Goal: Transaction & Acquisition: Purchase product/service

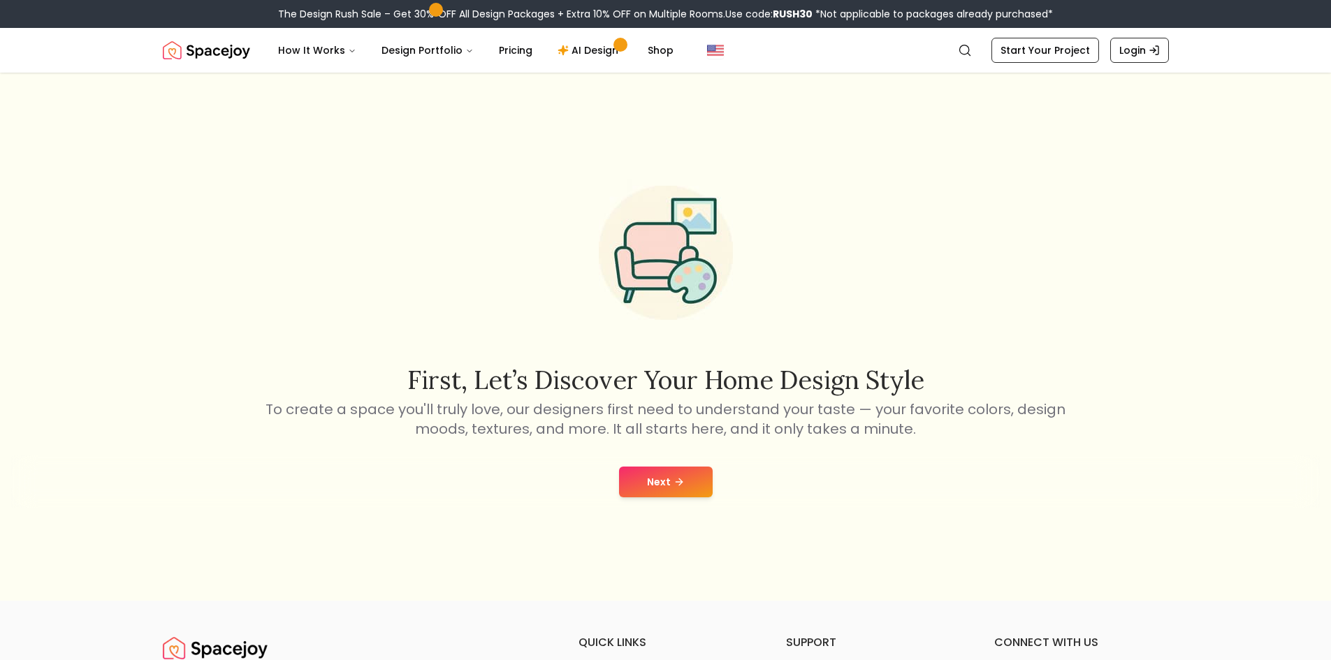
click at [680, 490] on button "Next" at bounding box center [666, 482] width 94 height 31
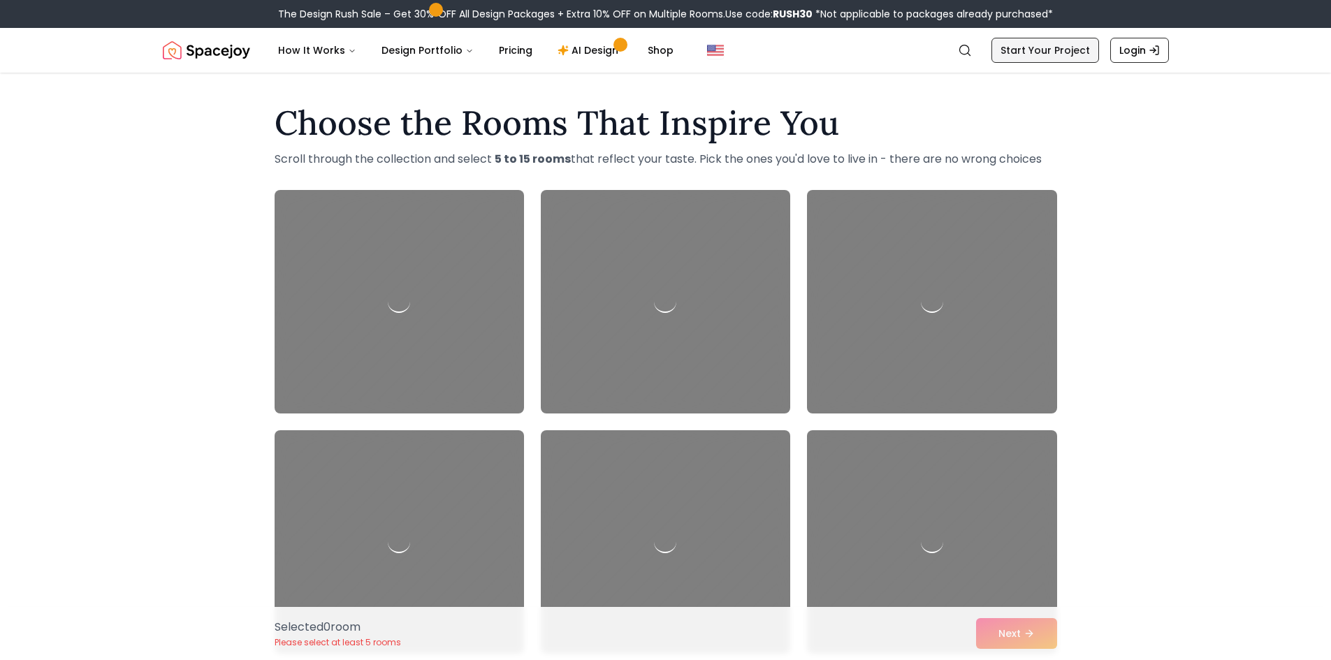
click at [1049, 45] on link "Start Your Project" at bounding box center [1045, 50] width 108 height 25
click at [1056, 53] on link "Start Your Project" at bounding box center [1045, 50] width 108 height 25
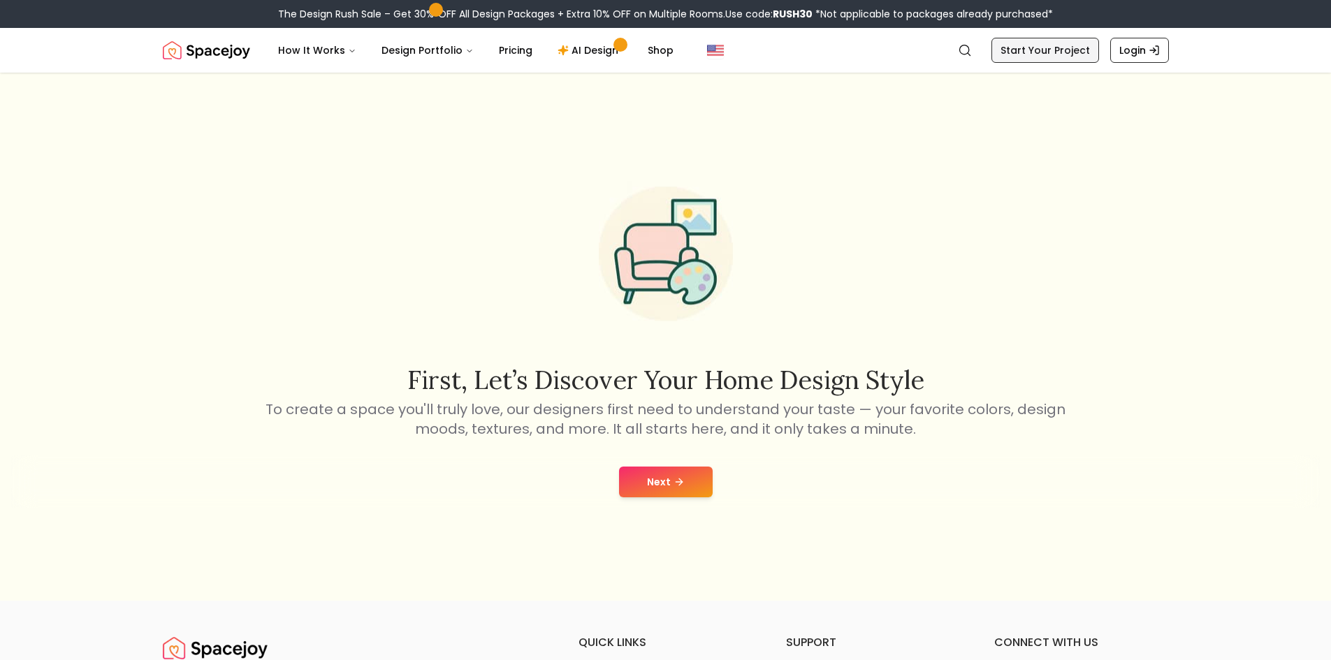
click at [1078, 41] on link "Start Your Project" at bounding box center [1045, 50] width 108 height 25
click at [662, 464] on div "Next" at bounding box center [665, 482] width 1309 height 53
click at [657, 479] on button "Next" at bounding box center [666, 482] width 94 height 31
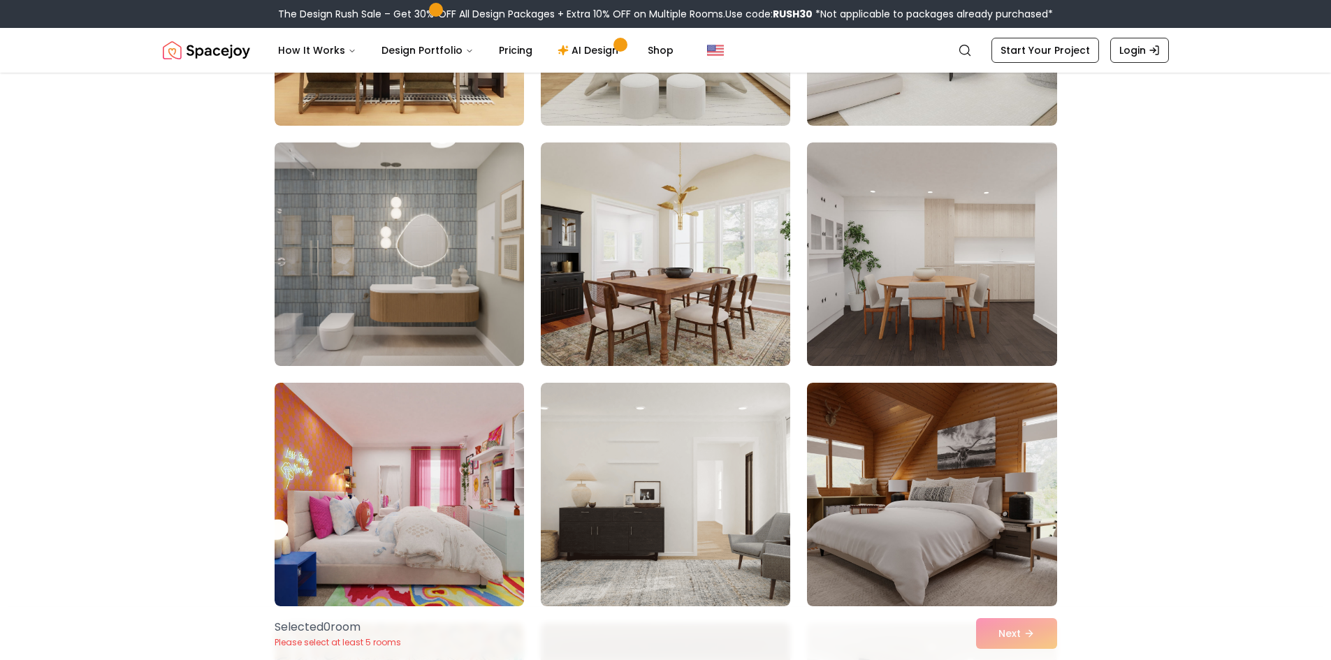
scroll to position [489, 0]
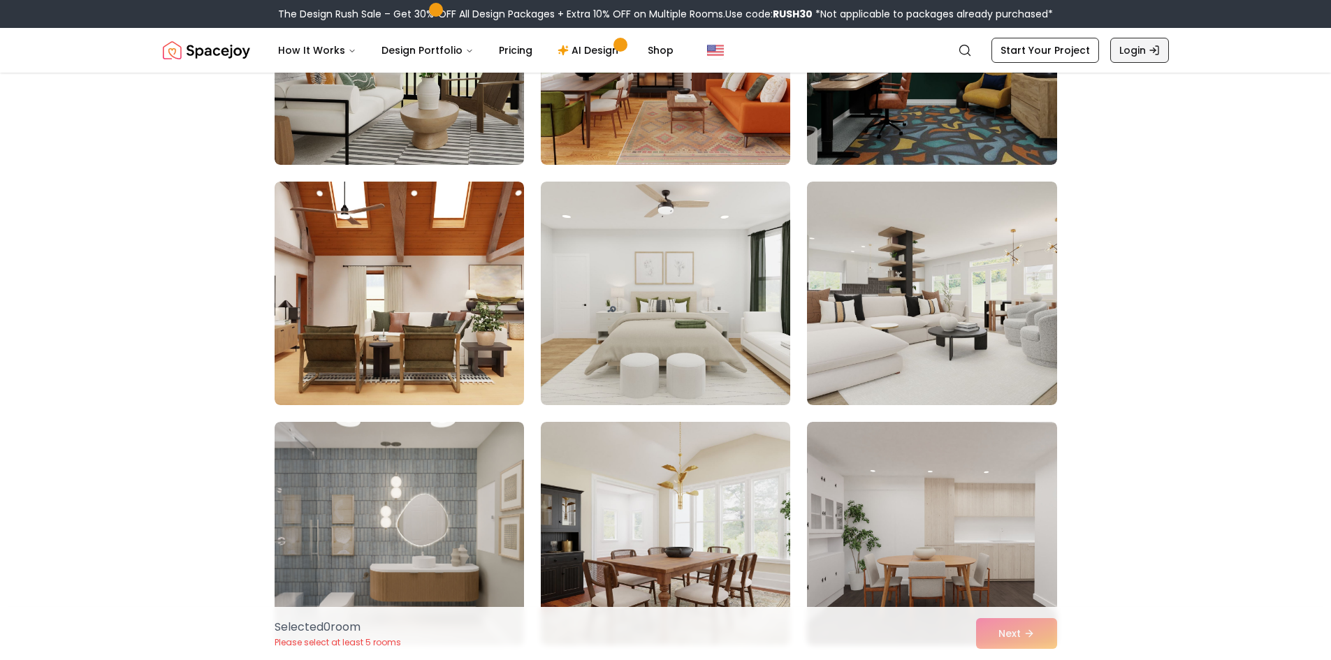
click at [1135, 47] on link "Login" at bounding box center [1139, 50] width 59 height 25
click at [1160, 53] on link "Login" at bounding box center [1139, 50] width 59 height 25
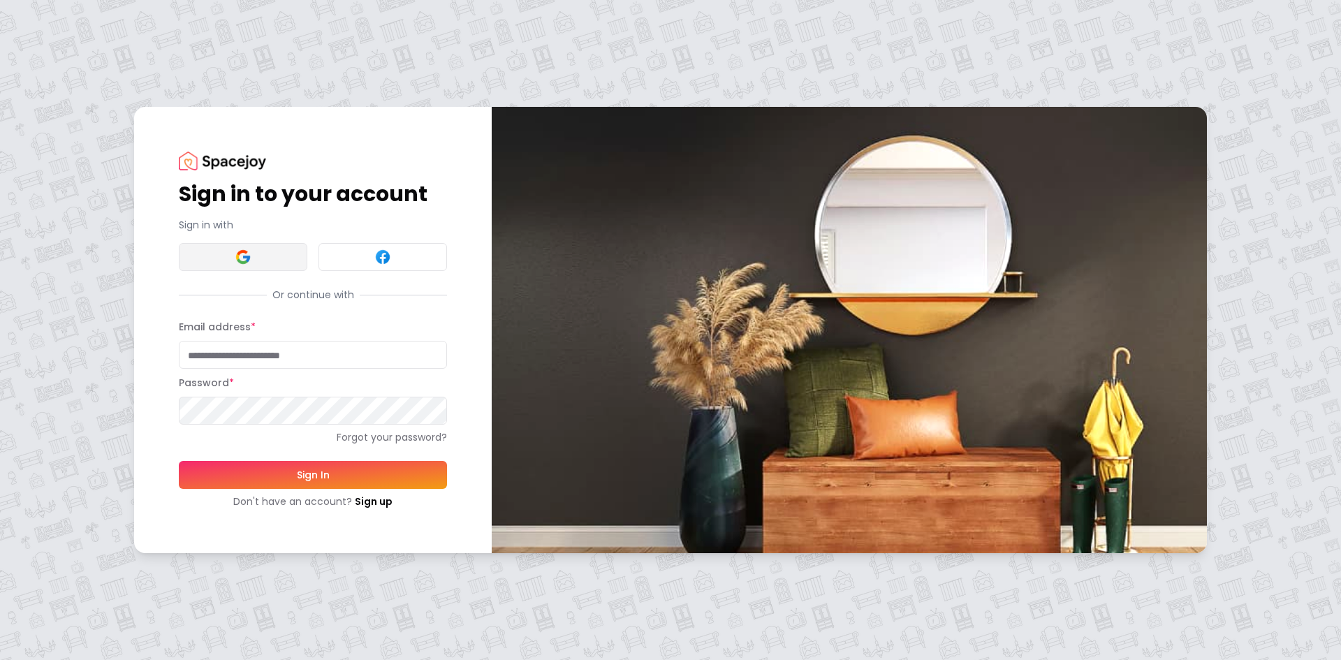
click at [246, 254] on img at bounding box center [243, 257] width 17 height 17
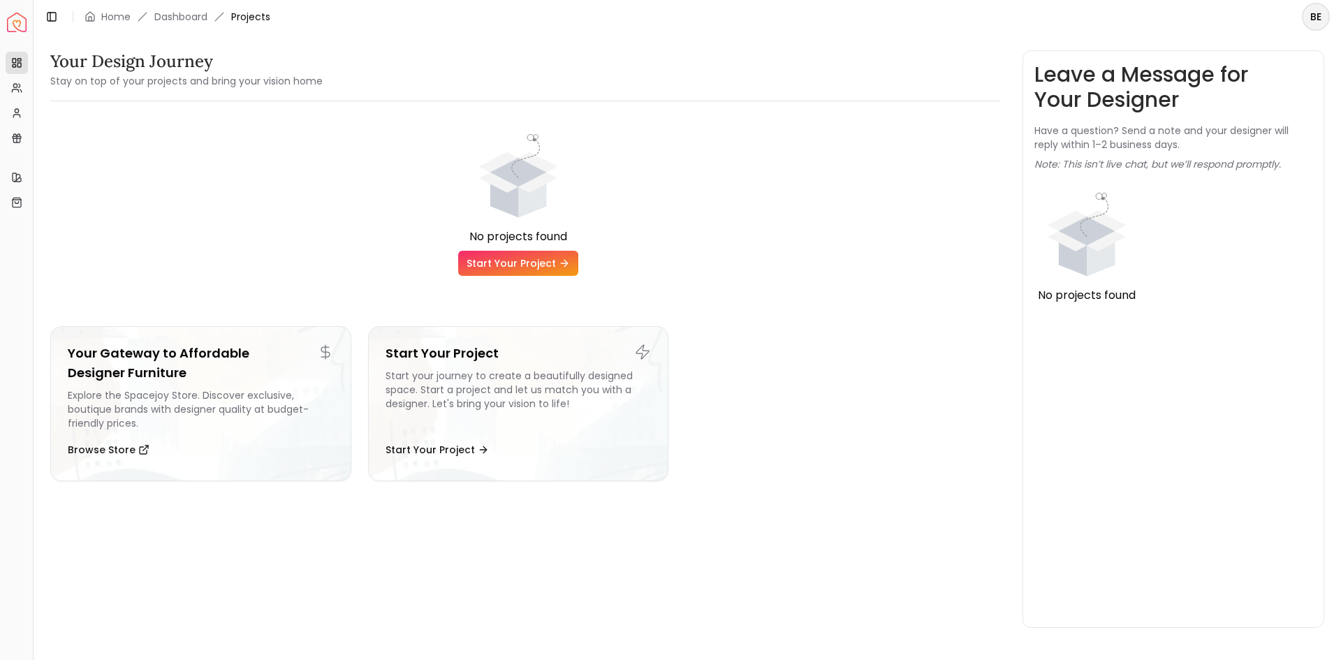
click at [543, 261] on link "Start Your Project" at bounding box center [518, 263] width 120 height 25
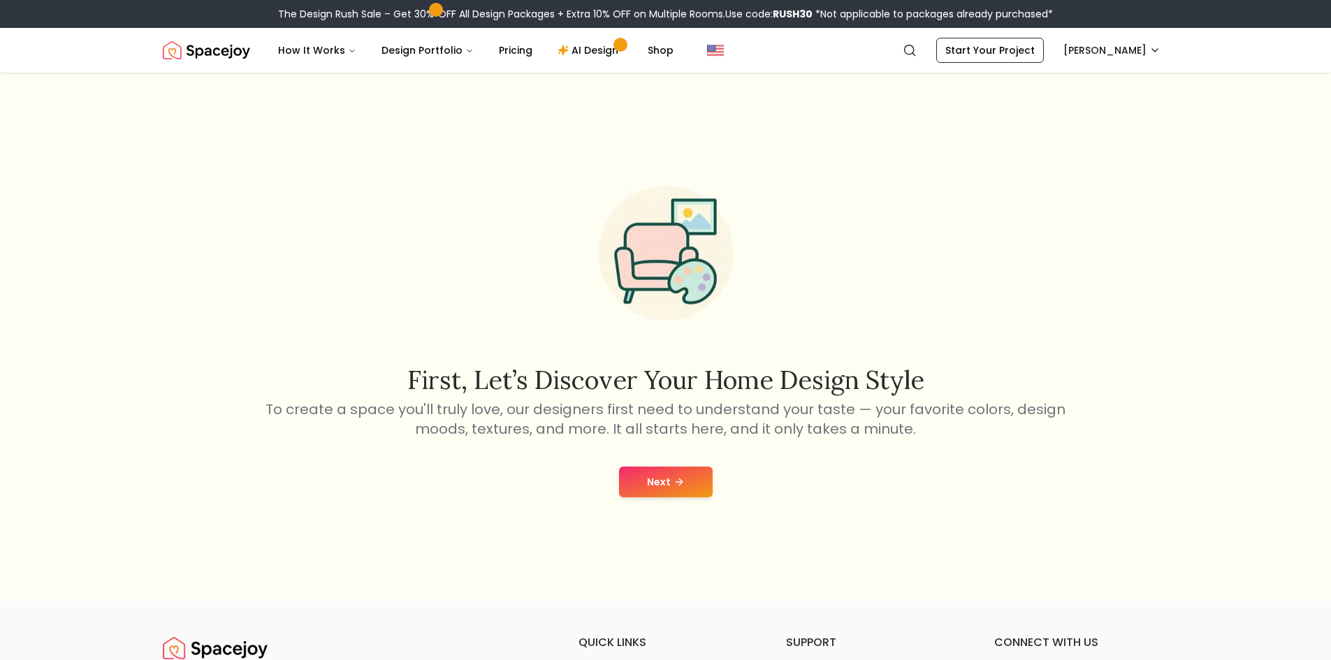
click at [674, 480] on icon at bounding box center [679, 481] width 11 height 11
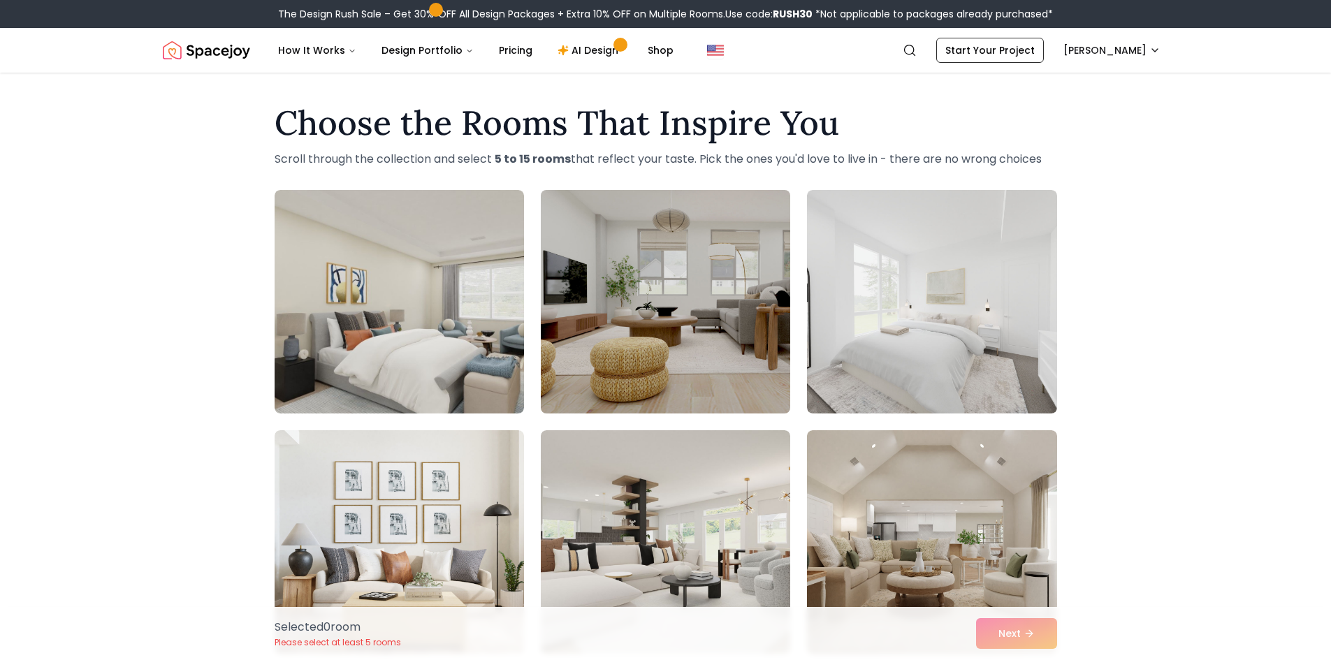
click at [693, 364] on img at bounding box center [665, 301] width 262 height 235
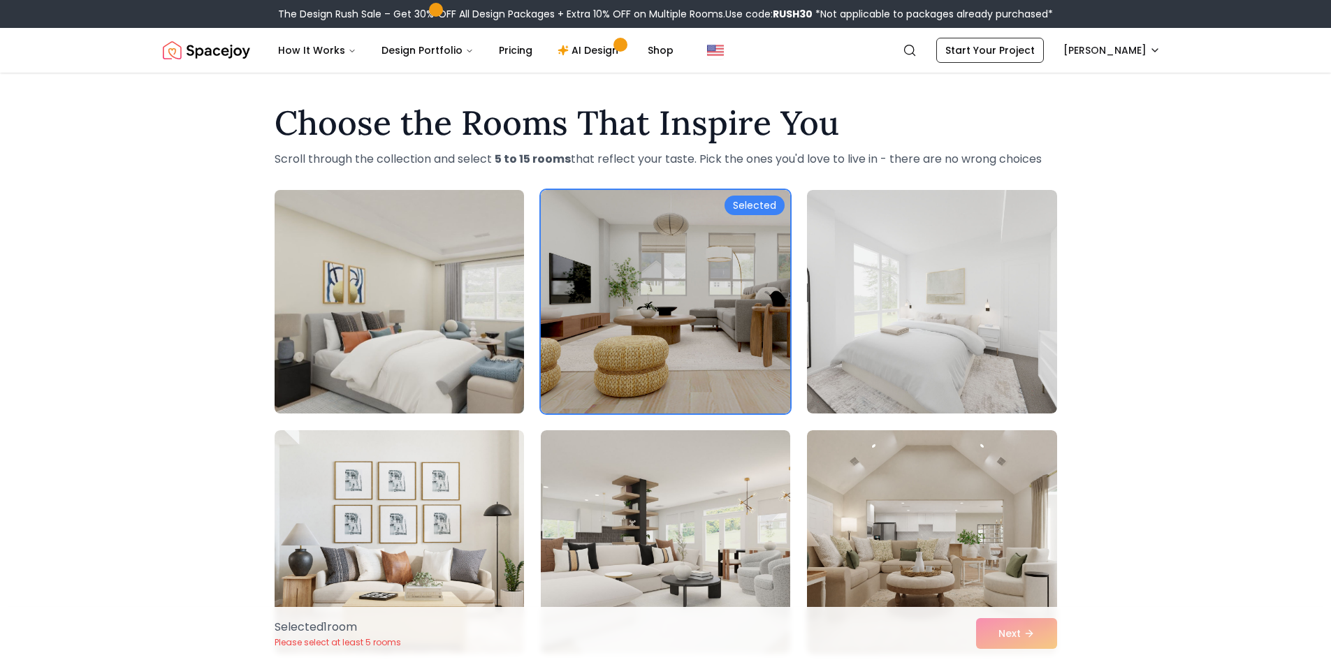
click at [496, 336] on img at bounding box center [399, 301] width 262 height 235
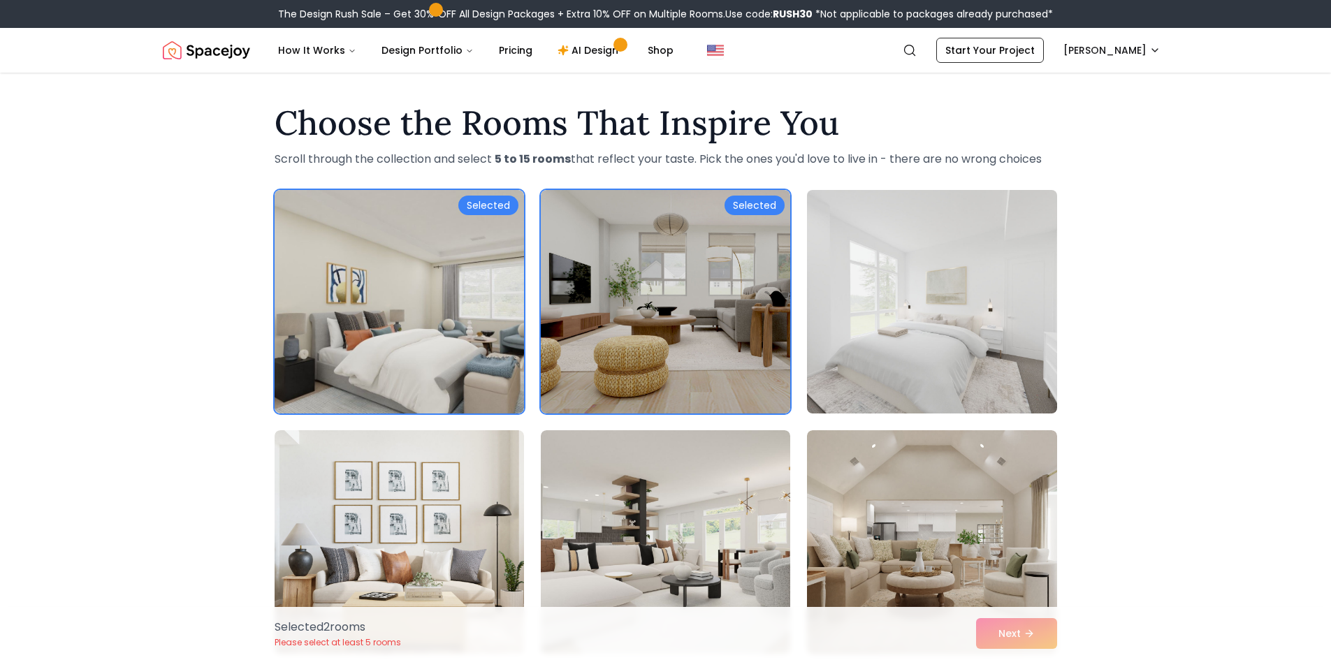
click at [873, 328] on img at bounding box center [932, 301] width 262 height 235
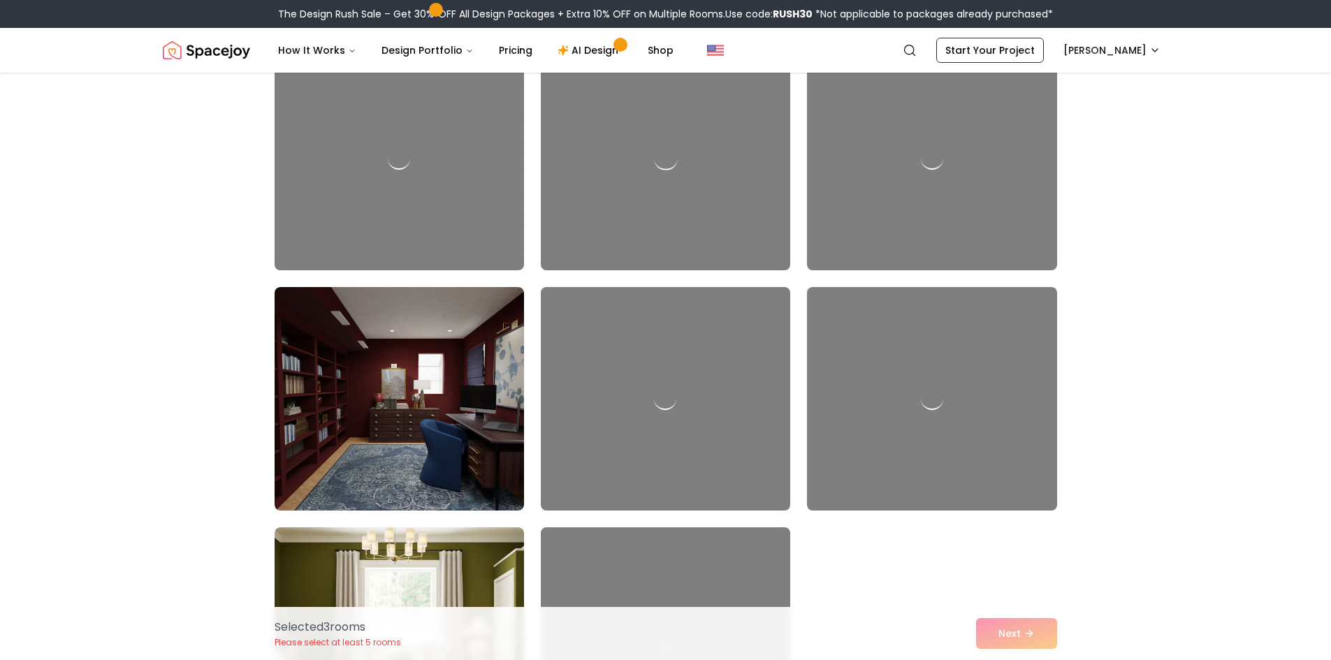
scroll to position [1118, 0]
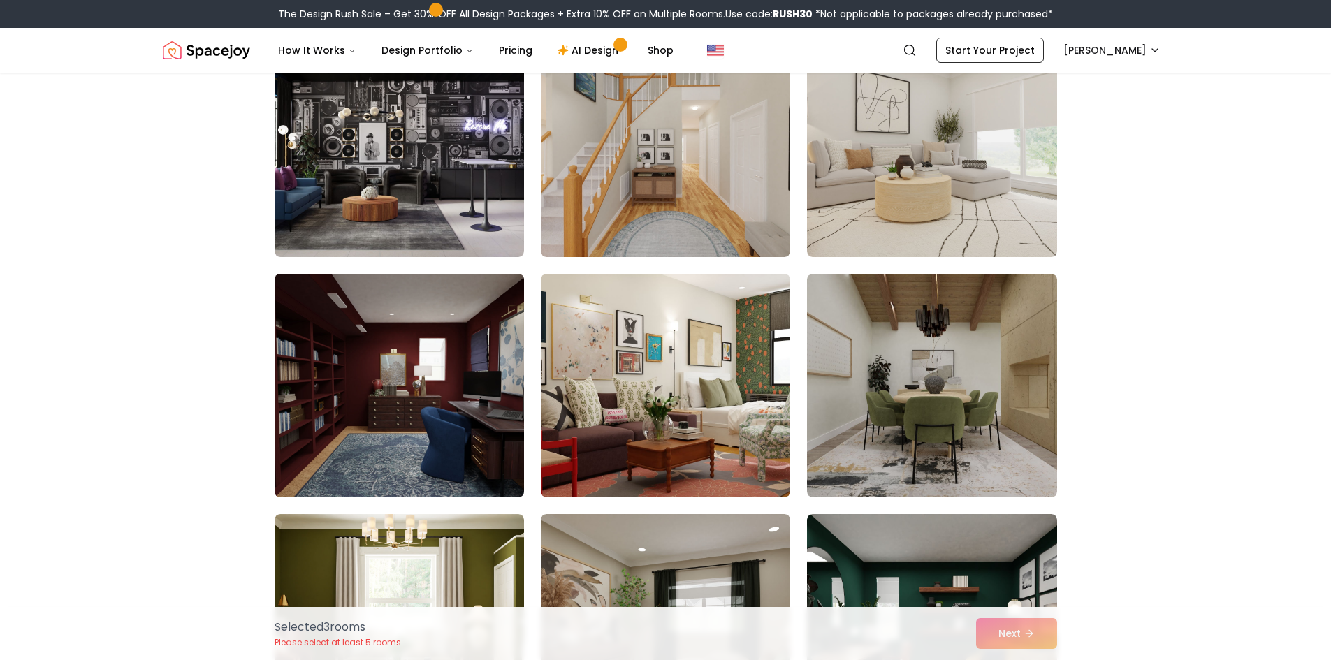
click at [398, 412] on img at bounding box center [399, 385] width 262 height 235
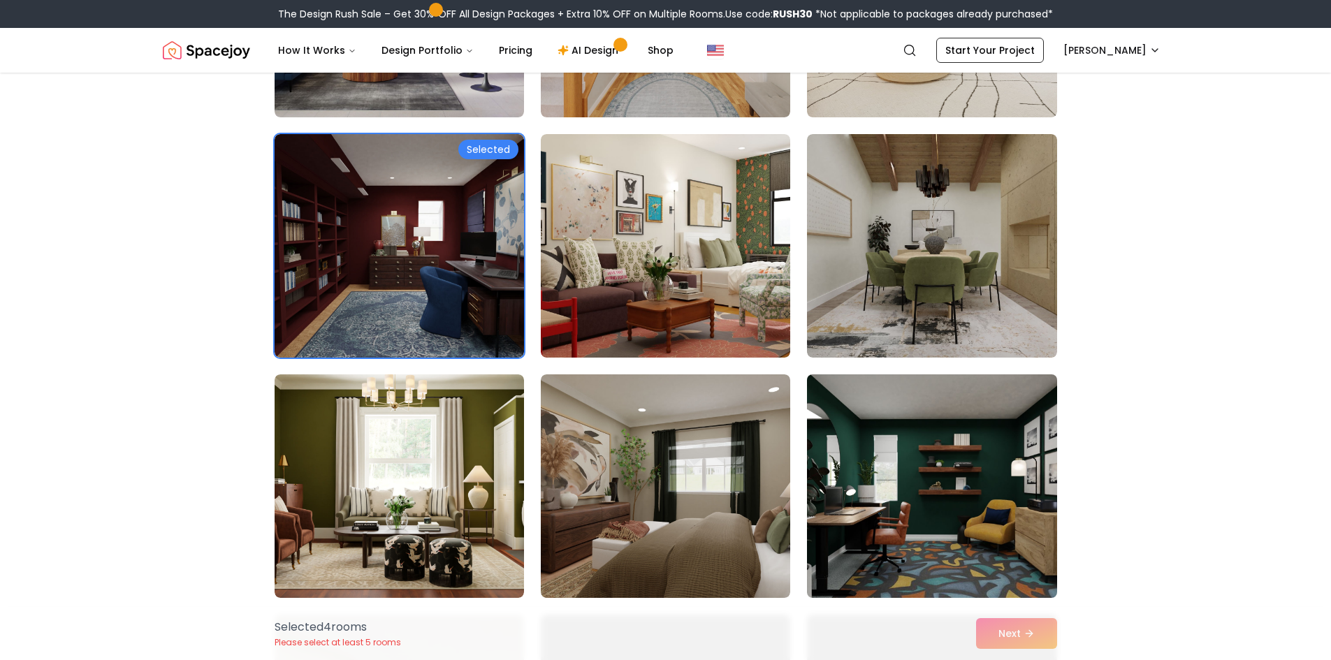
scroll to position [1327, 0]
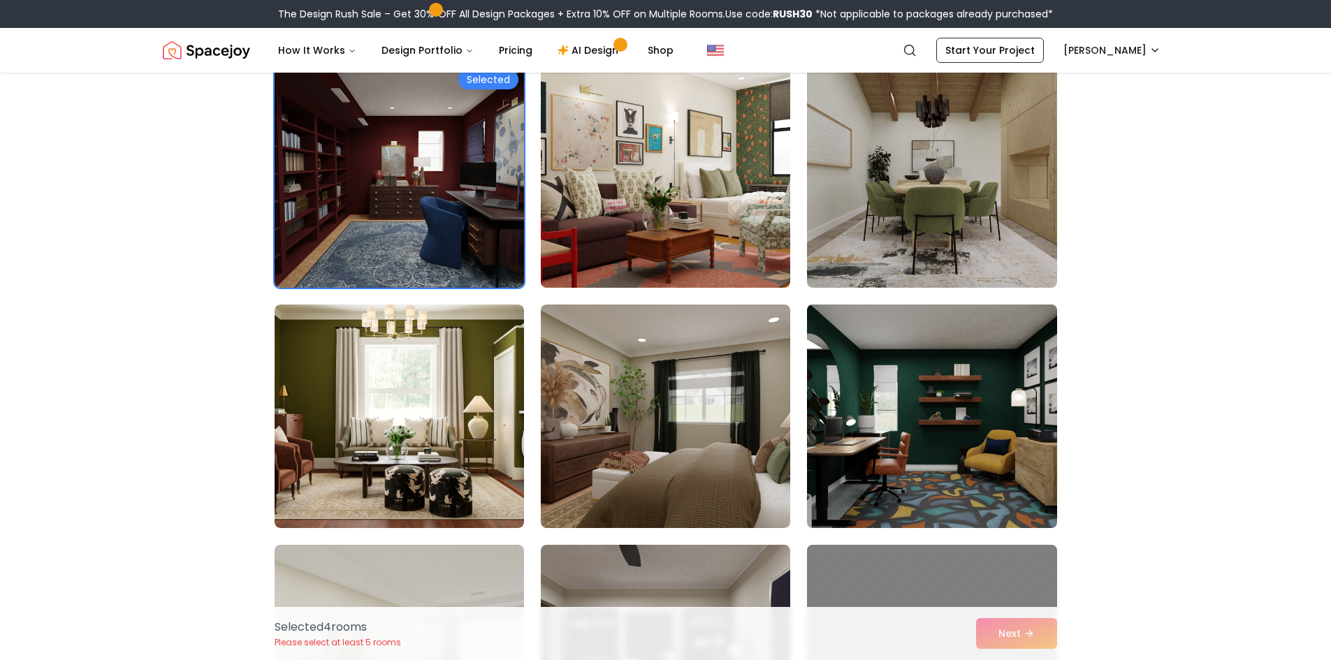
click at [904, 449] on img at bounding box center [932, 416] width 262 height 235
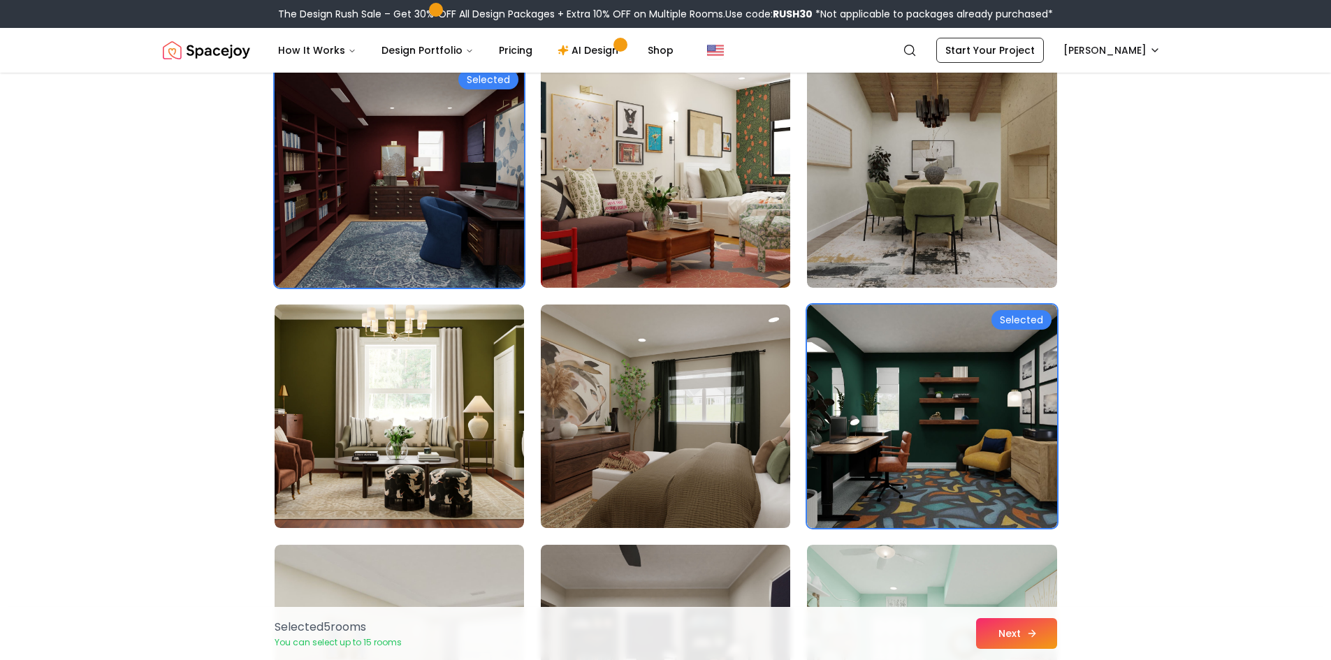
click at [1015, 628] on button "Next" at bounding box center [1016, 633] width 81 height 31
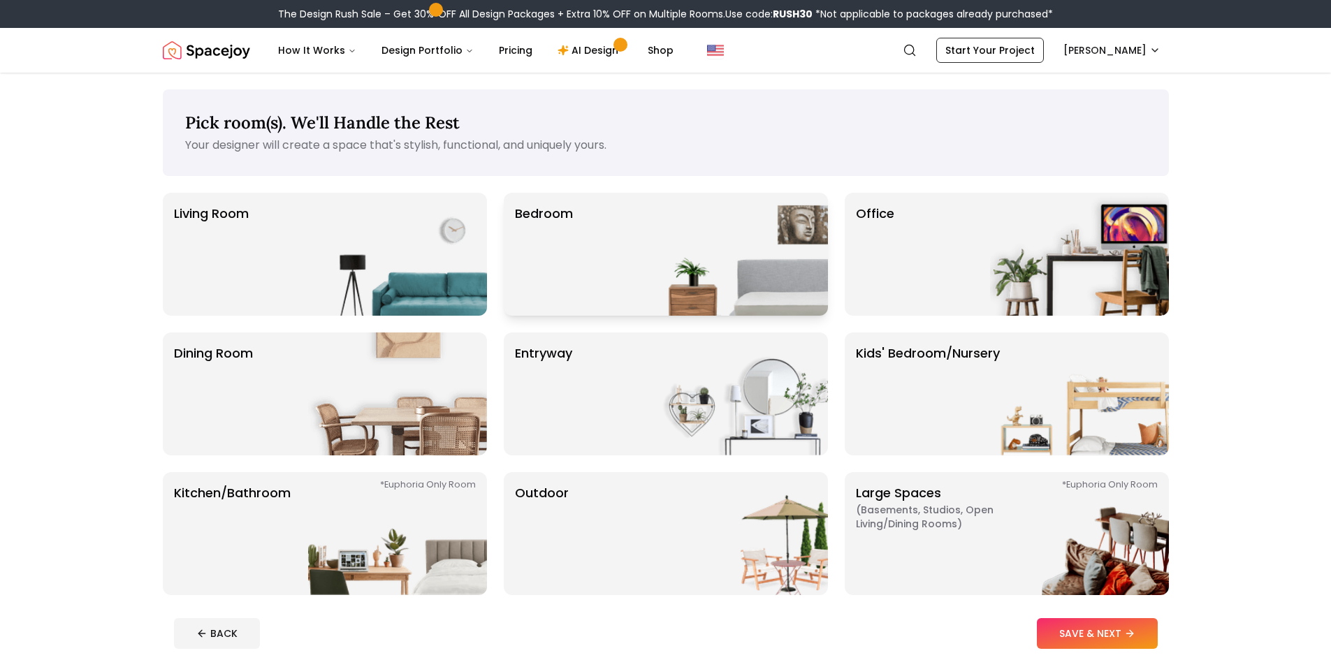
click at [597, 257] on div "Bedroom" at bounding box center [666, 254] width 324 height 123
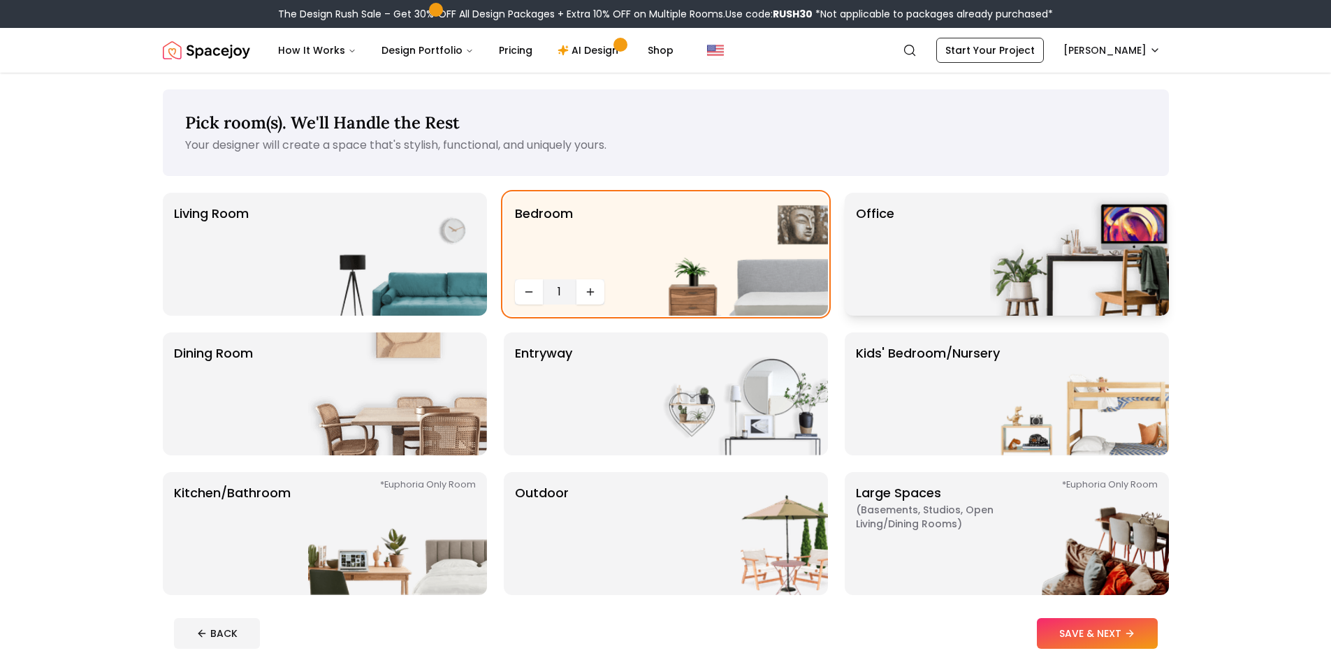
click at [939, 236] on div "Office" at bounding box center [1007, 254] width 324 height 123
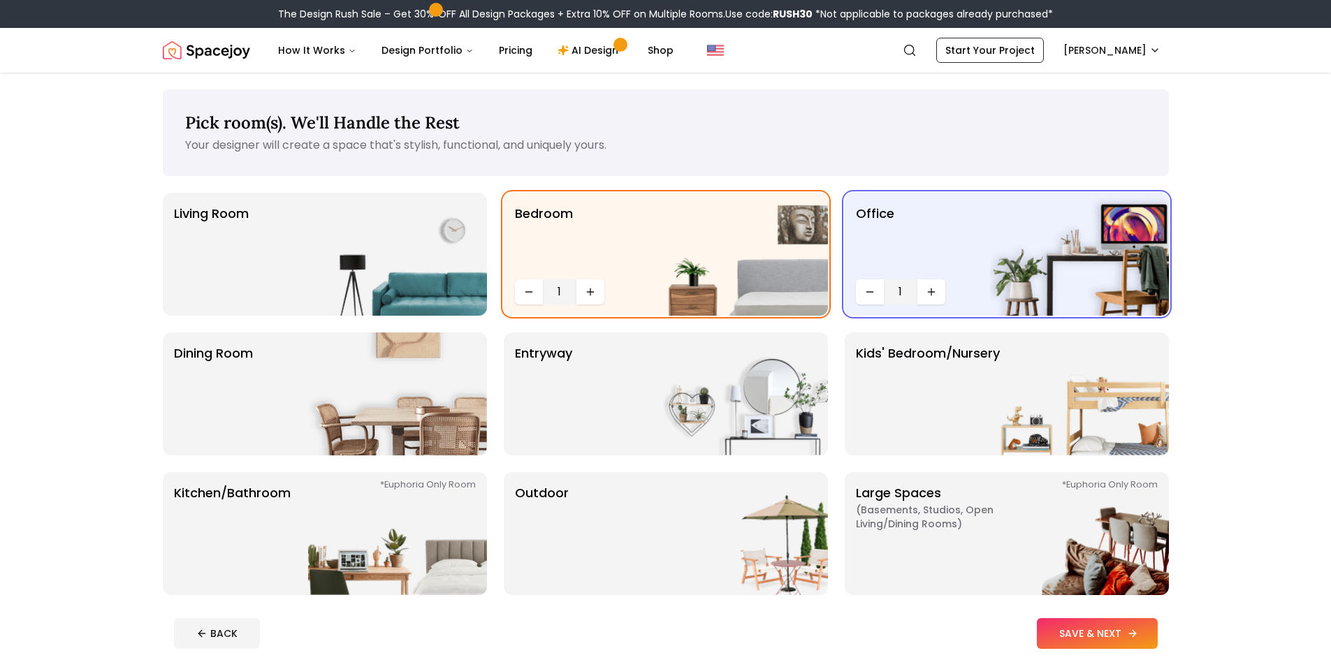
click at [1068, 639] on button "SAVE & NEXT" at bounding box center [1097, 633] width 121 height 31
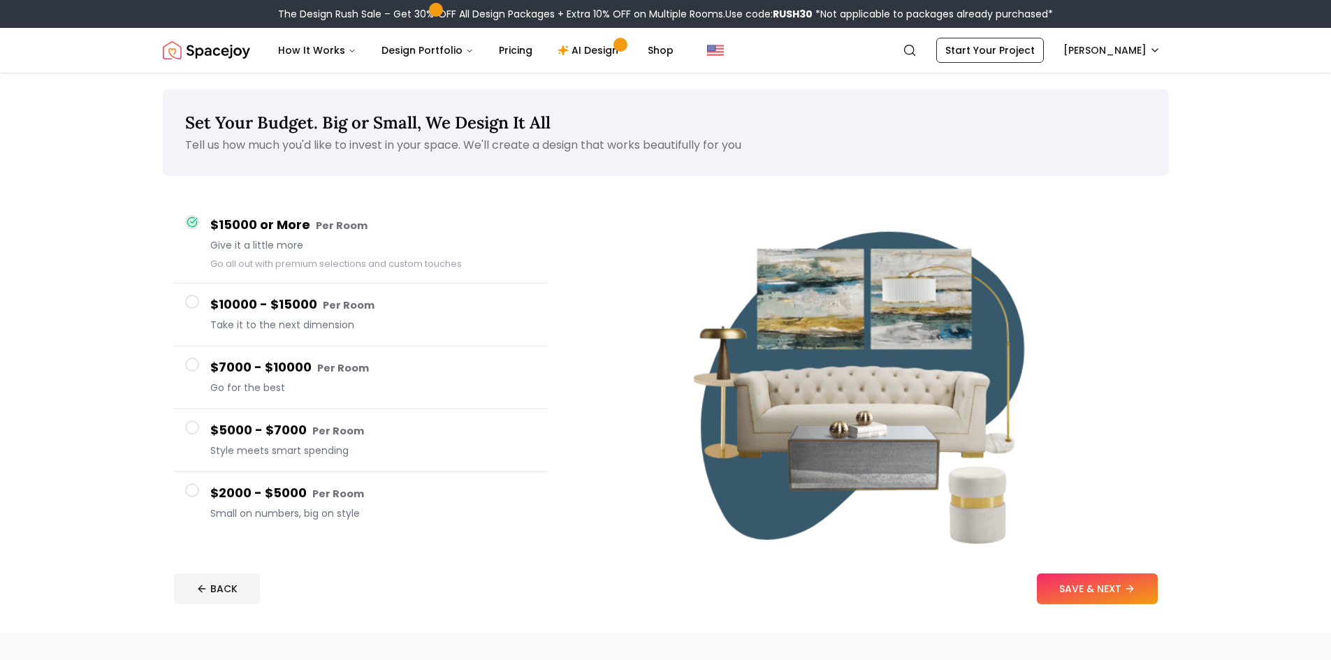
click at [302, 499] on h4 "$2000 - $5000 Per Room" at bounding box center [373, 493] width 326 height 20
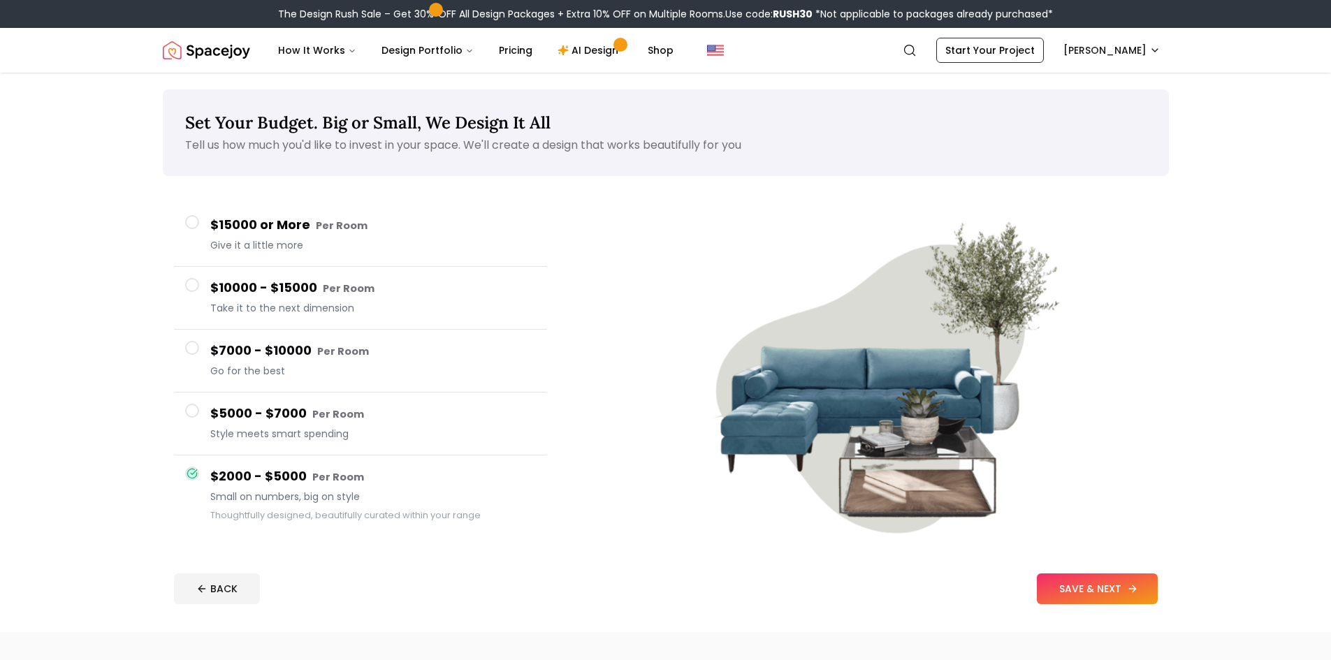
click at [1080, 587] on button "SAVE & NEXT" at bounding box center [1097, 589] width 121 height 31
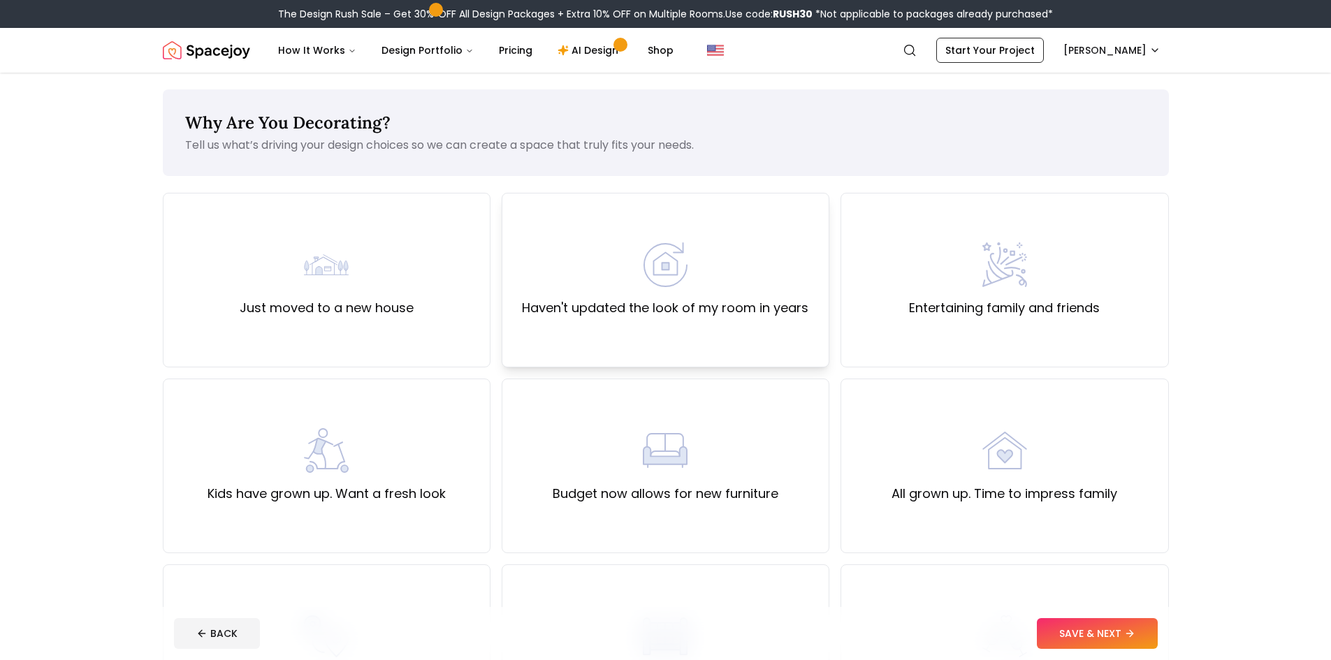
click at [757, 340] on div "Haven't updated the look of my room in years" at bounding box center [666, 280] width 328 height 175
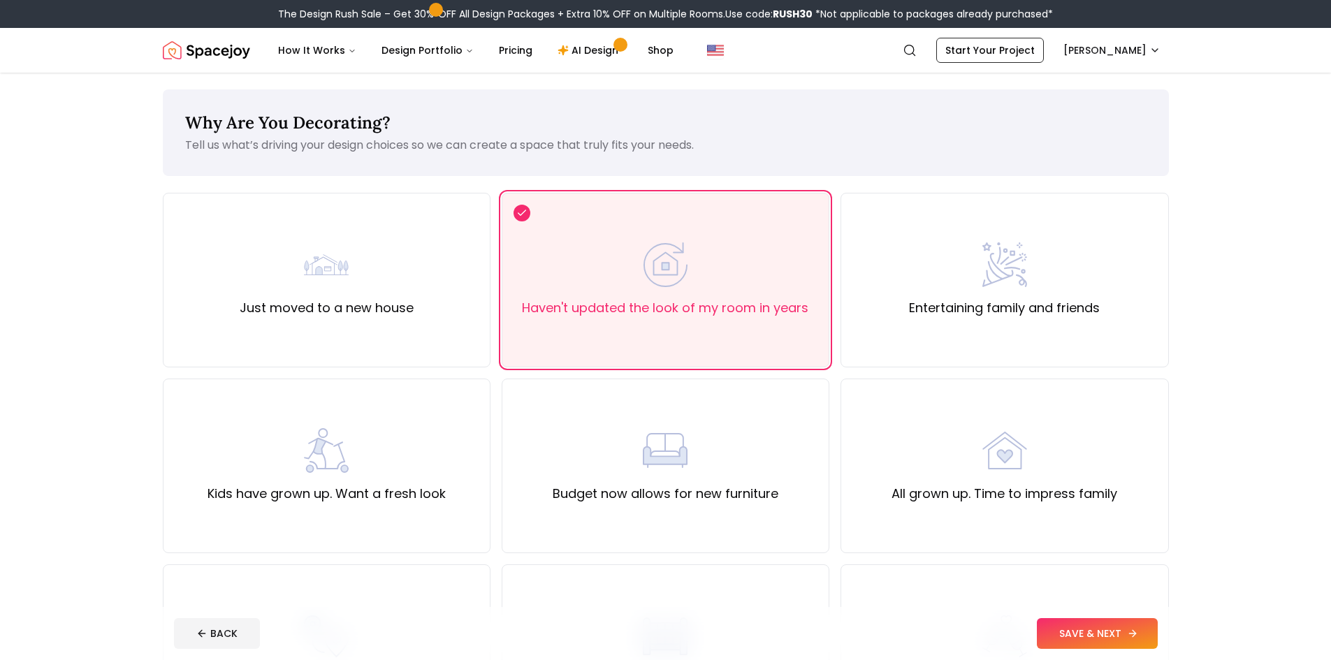
click at [1084, 624] on button "SAVE & NEXT" at bounding box center [1097, 633] width 121 height 31
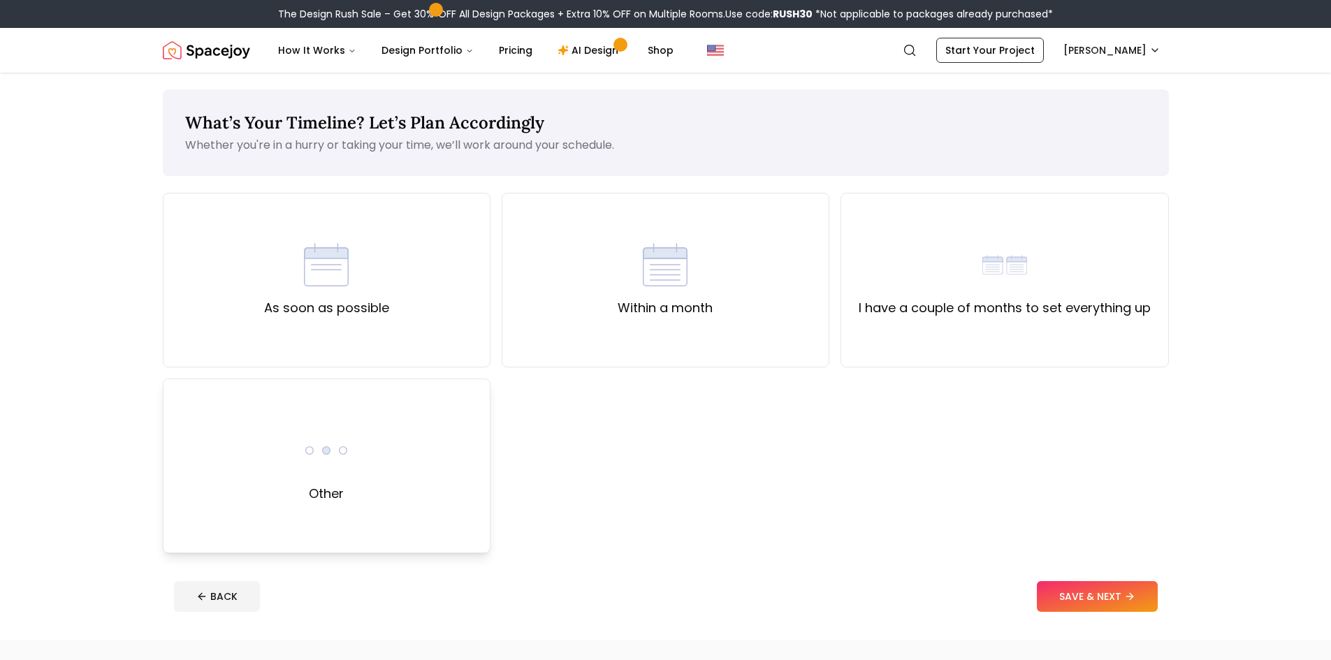
click at [415, 497] on div "Other" at bounding box center [327, 466] width 328 height 175
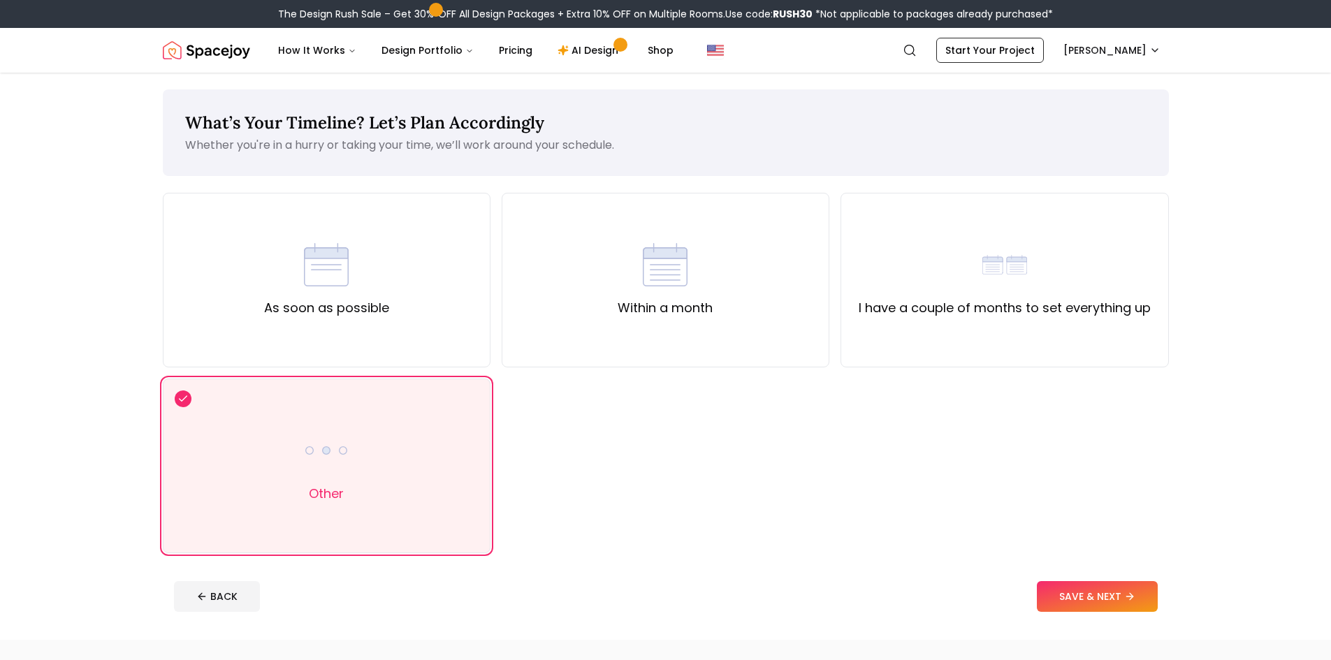
click at [1112, 573] on footer "BACK SAVE & NEXT" at bounding box center [666, 596] width 1006 height 53
click at [1111, 589] on button "SAVE & NEXT" at bounding box center [1097, 596] width 121 height 31
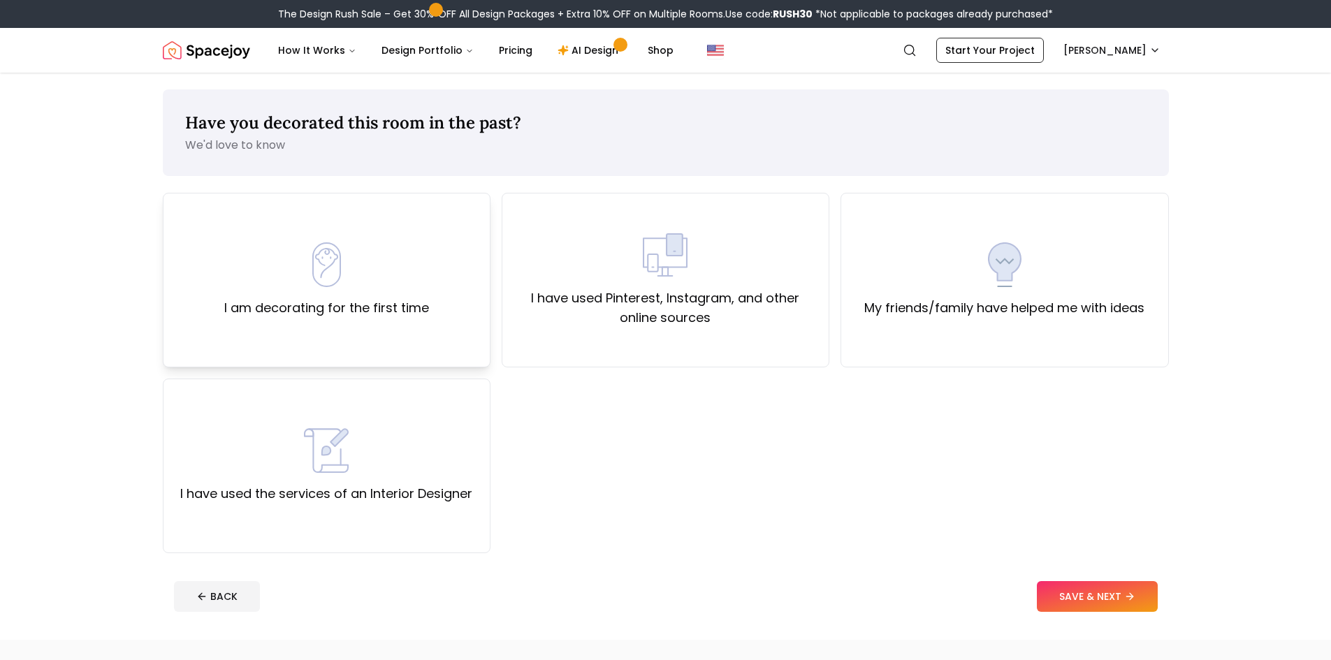
click at [351, 314] on label "I am decorating for the first time" at bounding box center [326, 308] width 205 height 20
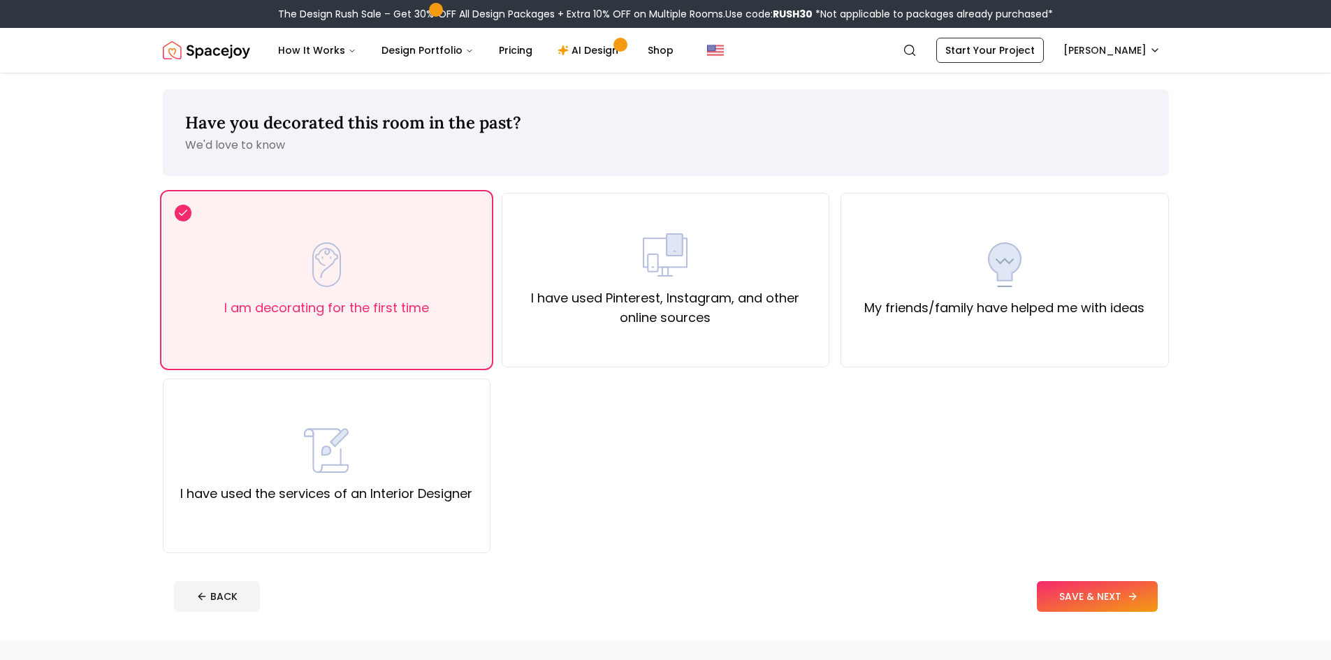
click at [1133, 597] on icon at bounding box center [1132, 596] width 11 height 11
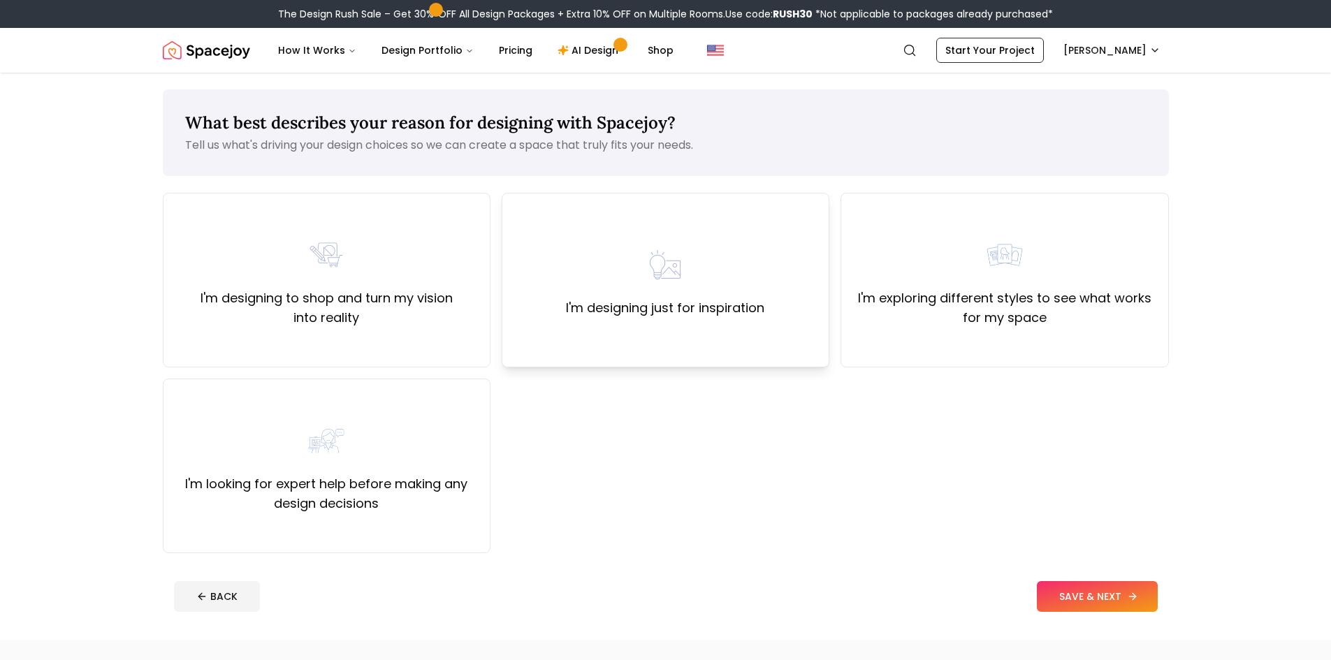
drag, startPoint x: 735, startPoint y: 301, endPoint x: 752, endPoint y: 358, distance: 59.7
click at [734, 301] on label "I'm designing just for inspiration" at bounding box center [665, 308] width 198 height 20
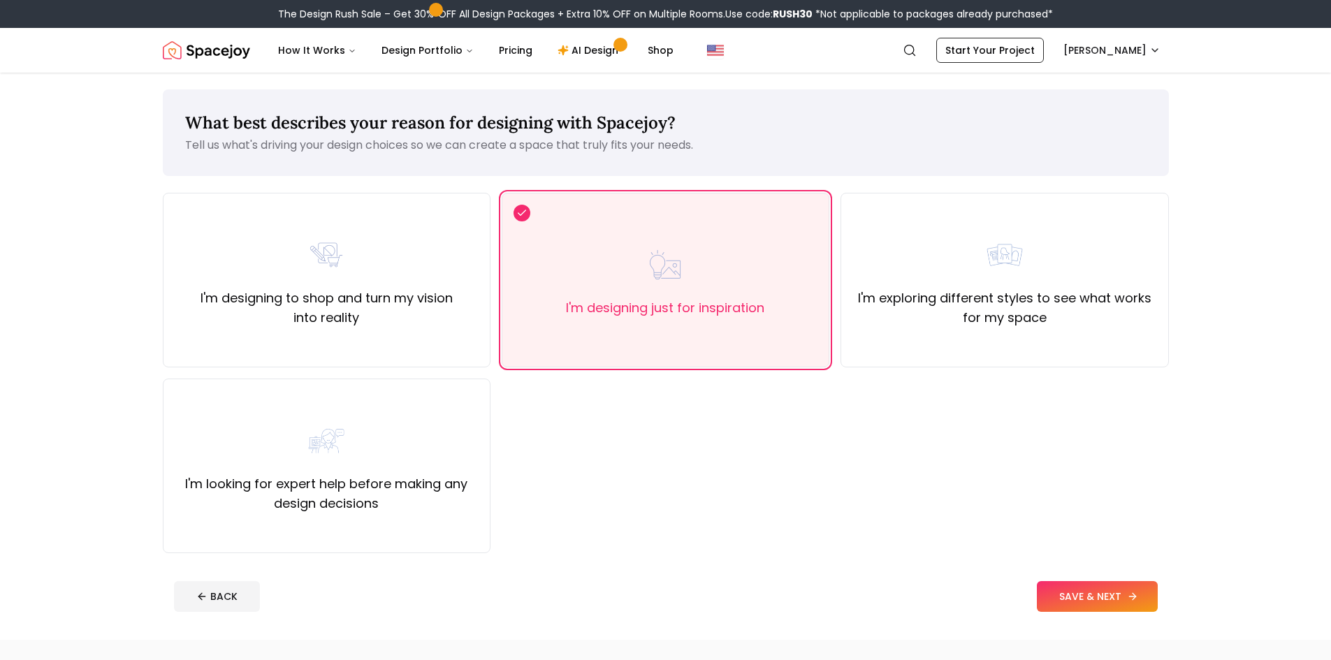
click at [1110, 603] on button "SAVE & NEXT" at bounding box center [1097, 596] width 121 height 31
click at [965, 267] on div "I'm exploring different styles to see what works for my space" at bounding box center [1004, 280] width 304 height 95
